Goal: Information Seeking & Learning: Learn about a topic

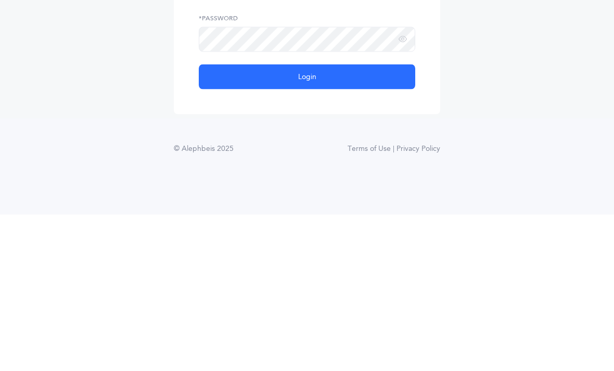
click at [360, 221] on button "Login" at bounding box center [307, 233] width 217 height 25
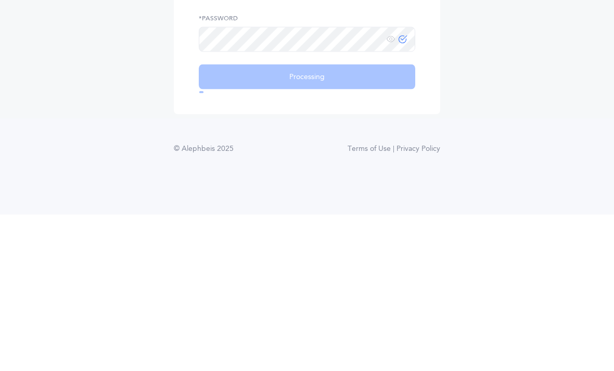
scroll to position [33, 0]
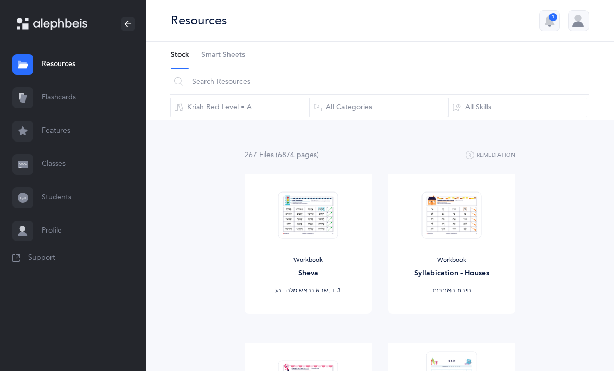
click at [547, 17] on icon "button" at bounding box center [549, 21] width 12 height 12
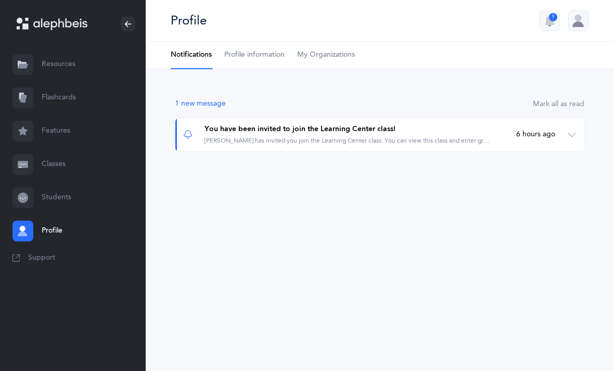
click at [568, 133] on button "You have been invited to join the Learning Center class! Mrs. Hindy Ludmir has …" at bounding box center [379, 134] width 409 height 33
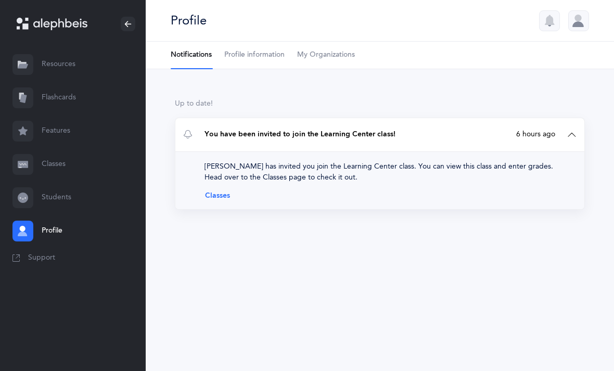
click at [229, 194] on link "Classes" at bounding box center [380, 196] width 351 height 8
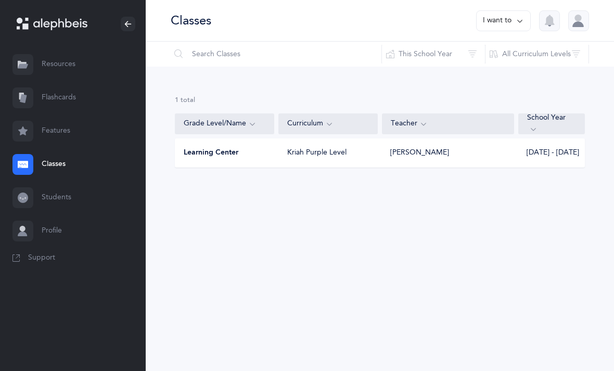
click at [249, 151] on div "Learning Center" at bounding box center [224, 153] width 99 height 10
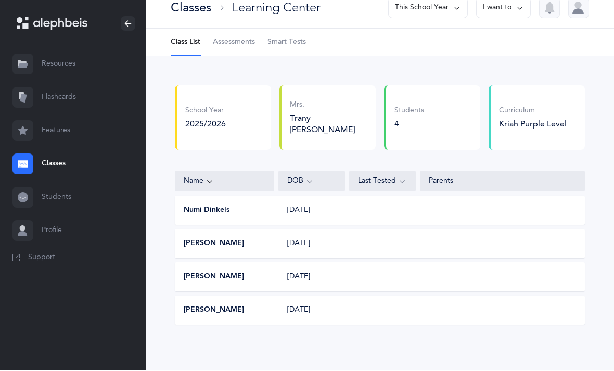
scroll to position [33, 0]
click at [74, 48] on link "Resources" at bounding box center [73, 64] width 146 height 33
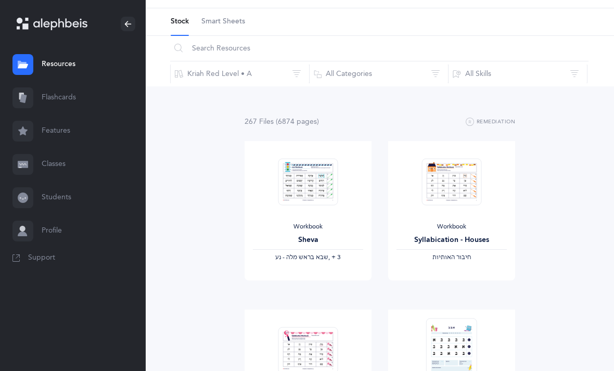
click at [287, 69] on button "Kriah Red Level • A" at bounding box center [240, 73] width 140 height 25
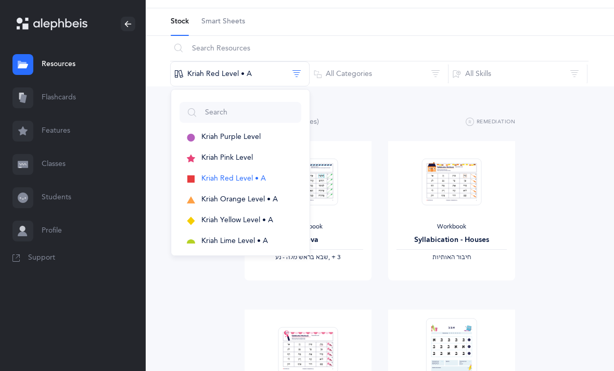
click at [256, 135] on span "Kriah Purple Level" at bounding box center [230, 137] width 59 height 8
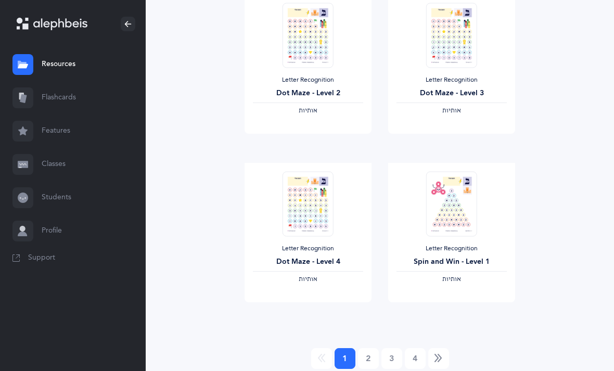
scroll to position [1361, 0]
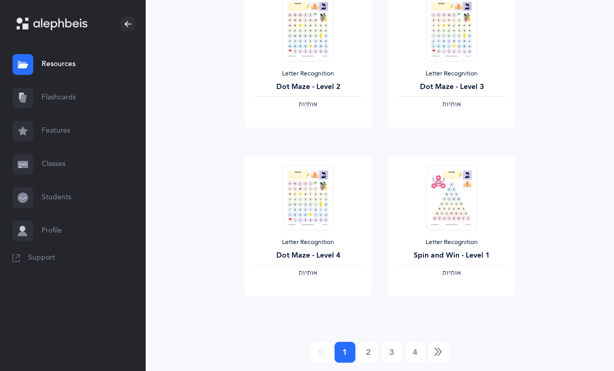
click at [365, 351] on link "2" at bounding box center [368, 352] width 21 height 21
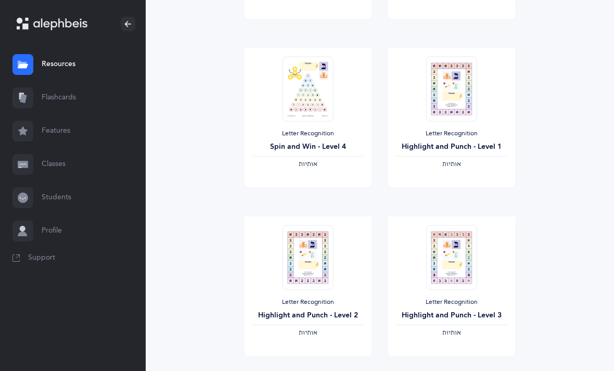
scroll to position [0, 0]
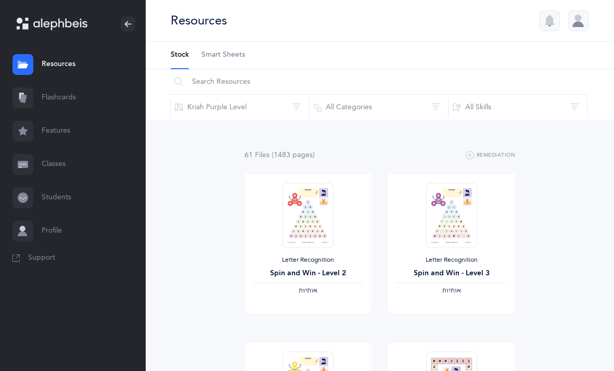
click at [292, 106] on button "Kriah Purple Level" at bounding box center [240, 107] width 140 height 25
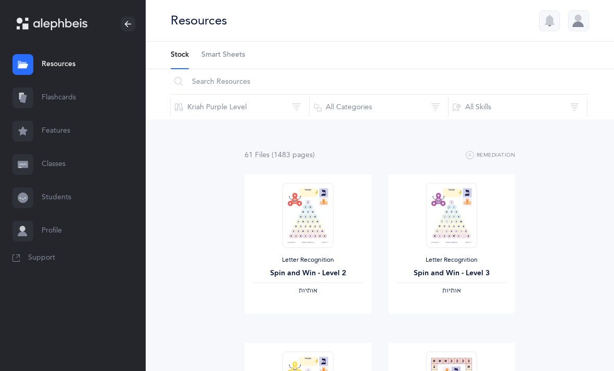
click at [572, 104] on button "All Skills" at bounding box center [518, 107] width 140 height 25
click at [431, 100] on button "All Categories" at bounding box center [379, 107] width 140 height 25
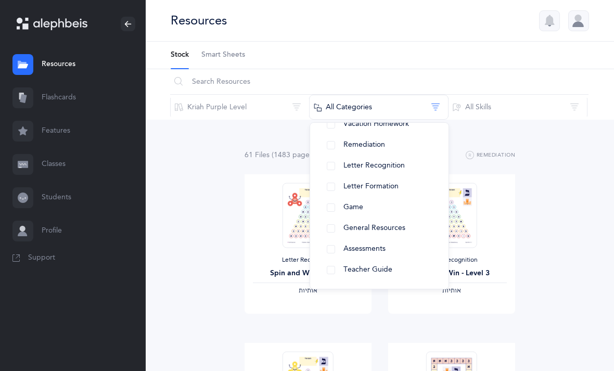
scroll to position [59, 0]
click at [333, 251] on button "Assessments" at bounding box center [380, 249] width 122 height 21
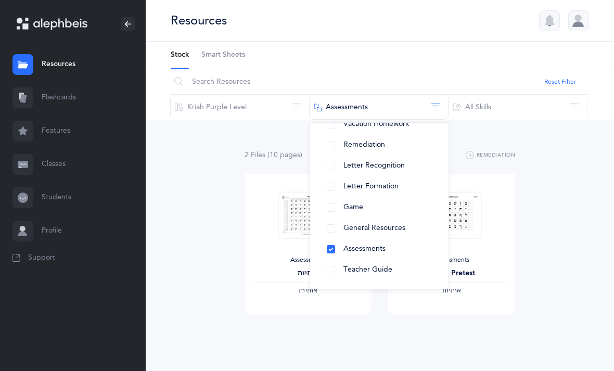
click at [334, 273] on button "Teacher Guide" at bounding box center [380, 270] width 122 height 21
click at [573, 243] on div "3 File s (109 page s ) Remediation Assessments אותיות ‫אותיות‬ View Assessments…" at bounding box center [380, 337] width 469 height 434
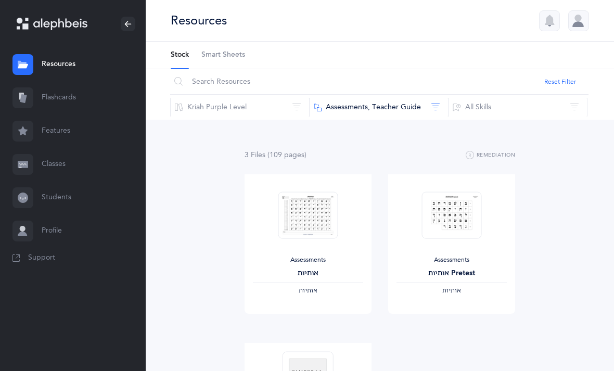
click at [489, 293] on div "‫אותיות‬" at bounding box center [452, 291] width 110 height 8
click at [498, 314] on link "View" at bounding box center [451, 303] width 127 height 21
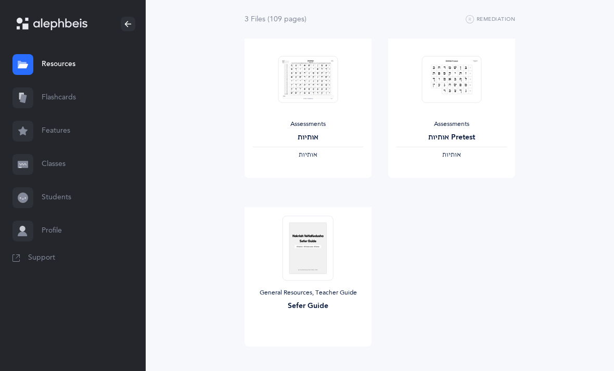
scroll to position [136, 0]
click at [313, 262] on img at bounding box center [308, 248] width 51 height 65
click at [338, 347] on link "View" at bounding box center [308, 336] width 127 height 21
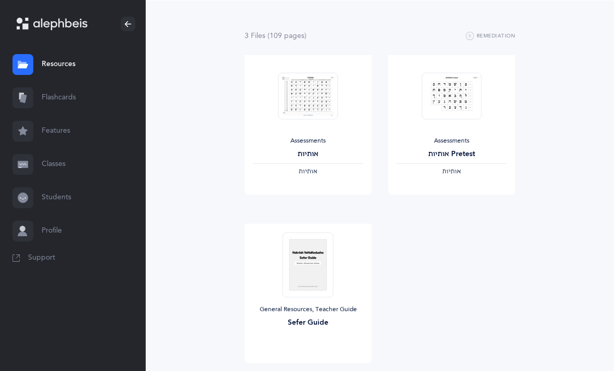
scroll to position [118, 0]
click at [60, 94] on link "Flashcards" at bounding box center [73, 97] width 146 height 33
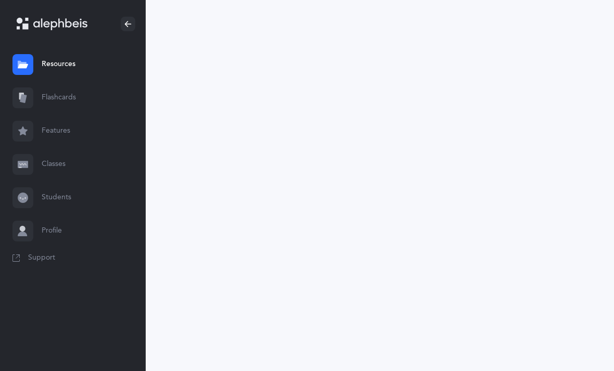
scroll to position [33, 0]
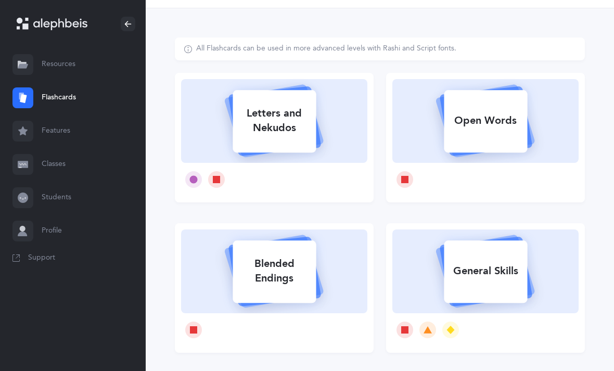
click at [195, 180] on icon at bounding box center [194, 179] width 8 height 8
select select
select select "single"
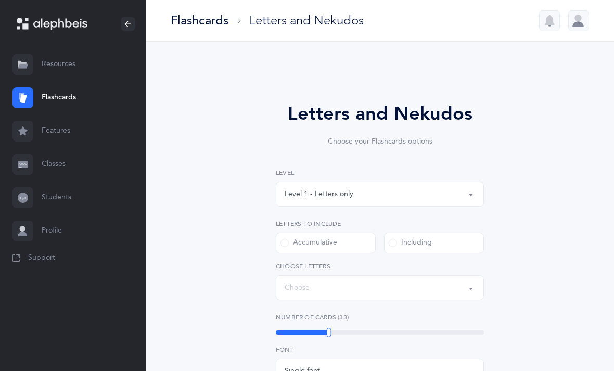
select select "27"
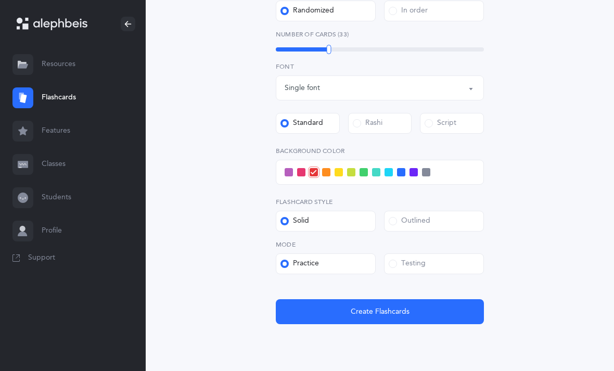
scroll to position [329, 0]
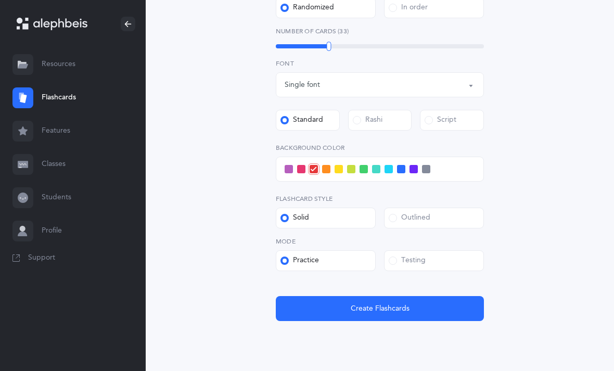
click at [390, 256] on div "Testing" at bounding box center [407, 261] width 37 height 10
click at [0, 0] on input "Testing" at bounding box center [0, 0] width 0 height 0
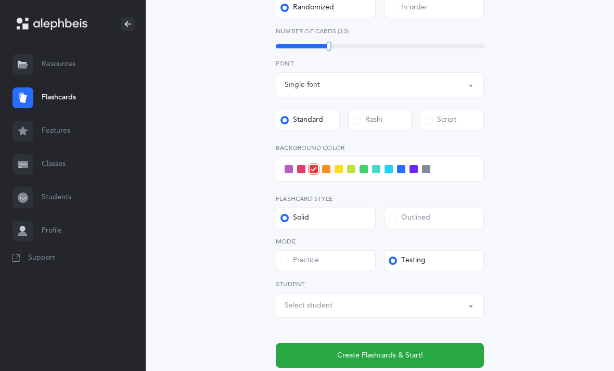
click at [407, 301] on div "Select student" at bounding box center [380, 306] width 191 height 18
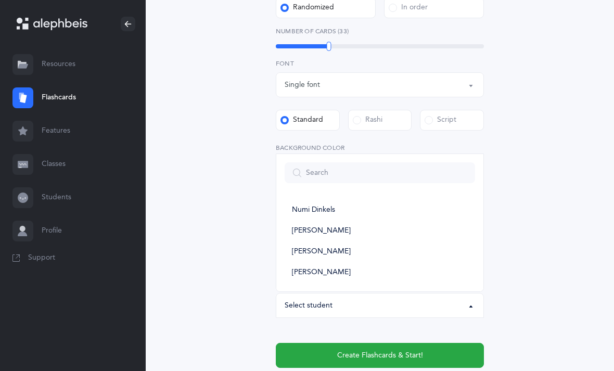
click at [525, 264] on div "Letters and Nekudos Choose your Flashcards options Level 1 - Letters only Level…" at bounding box center [380, 76] width 410 height 668
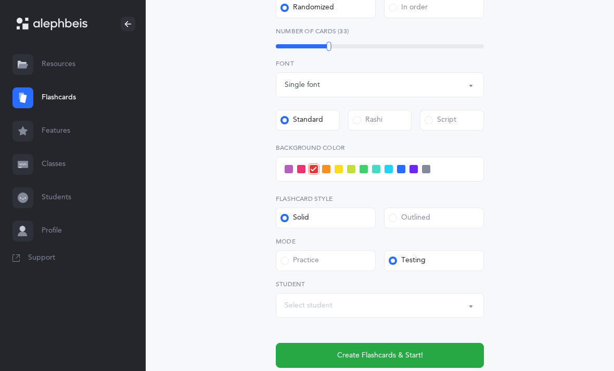
click at [60, 56] on link "Resources" at bounding box center [73, 64] width 146 height 33
